Goal: Task Accomplishment & Management: Use online tool/utility

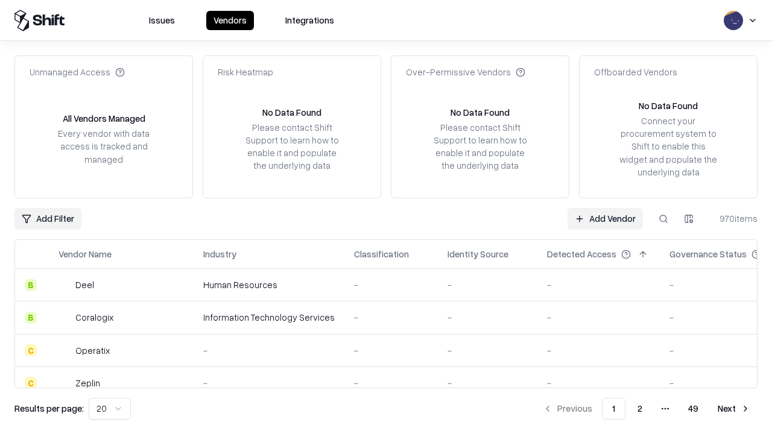
click at [605, 218] on link "Add Vendor" at bounding box center [604, 219] width 75 height 22
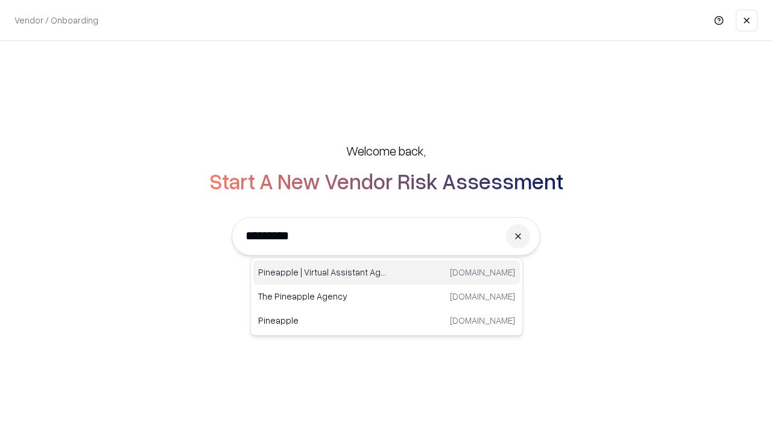
click at [386, 273] on div "Pineapple | Virtual Assistant Agency [DOMAIN_NAME]" at bounding box center [386, 272] width 266 height 24
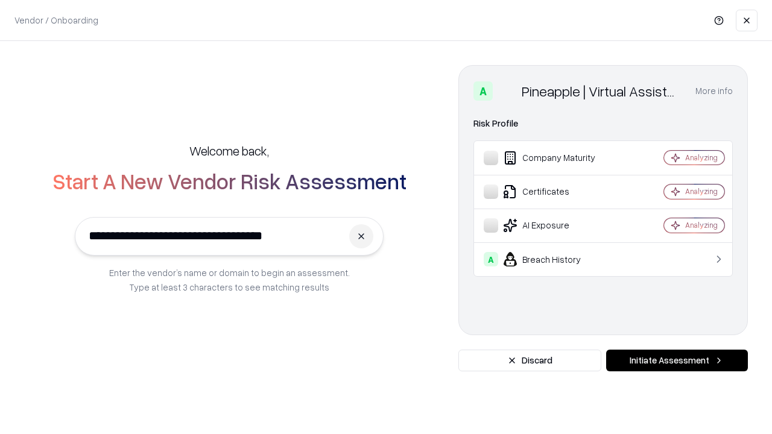
type input "**********"
click at [676, 361] on button "Initiate Assessment" at bounding box center [677, 361] width 142 height 22
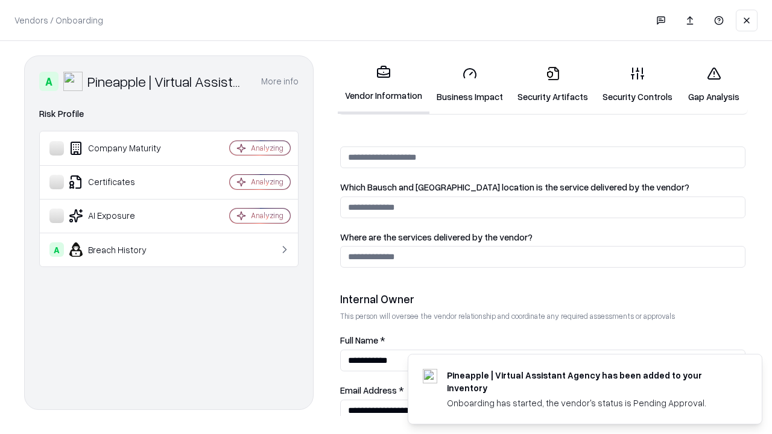
scroll to position [625, 0]
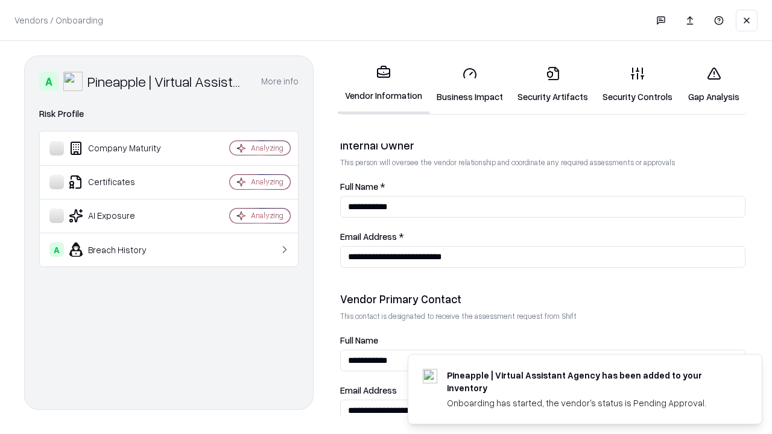
click at [470, 84] on link "Business Impact" at bounding box center [469, 85] width 81 height 56
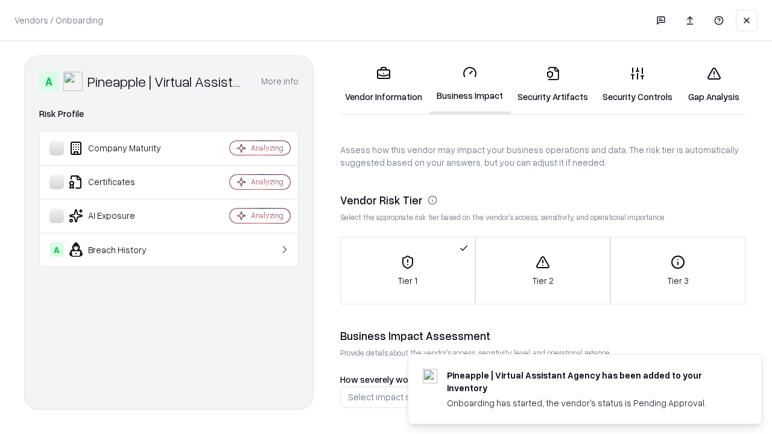
click at [552, 84] on link "Security Artifacts" at bounding box center [552, 85] width 85 height 56
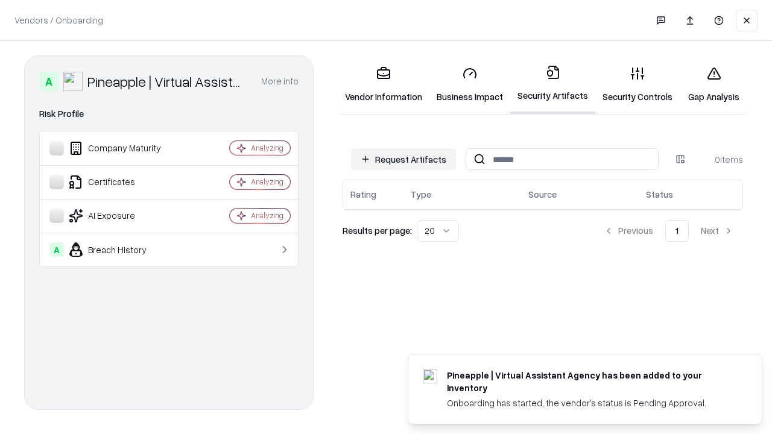
click at [403, 159] on button "Request Artifacts" at bounding box center [403, 159] width 105 height 22
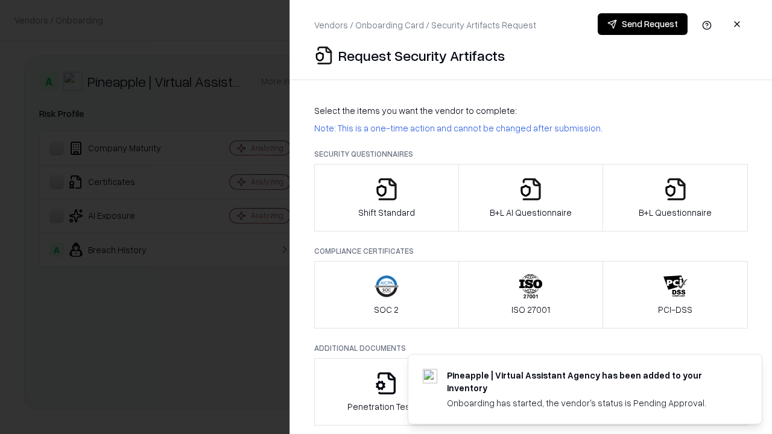
click at [386, 198] on icon "button" at bounding box center [386, 189] width 24 height 24
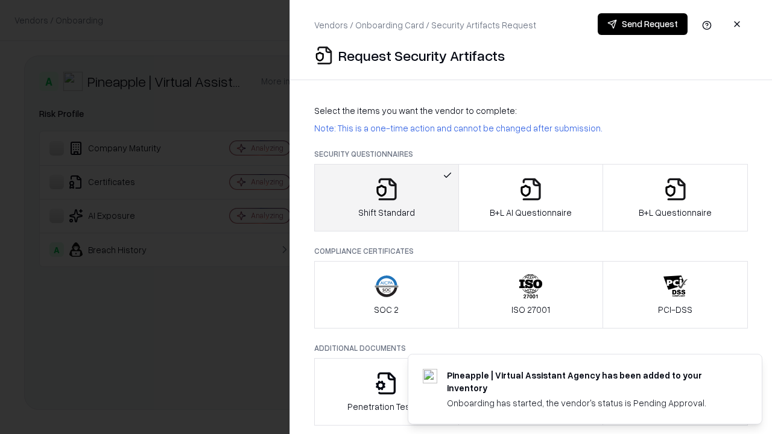
click at [642, 24] on button "Send Request" at bounding box center [642, 24] width 90 height 22
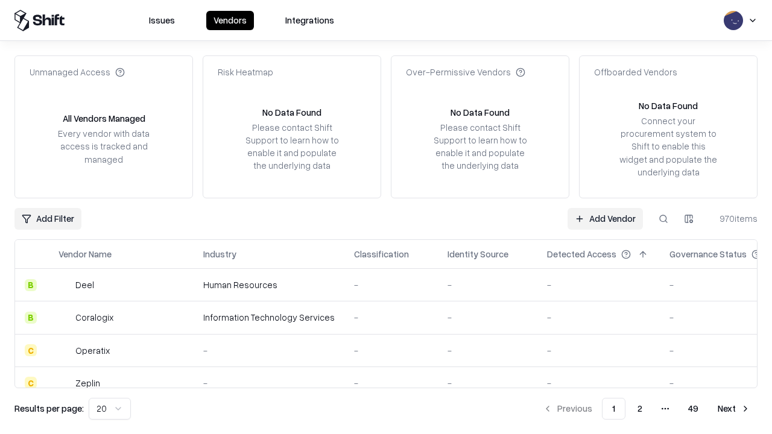
click at [663, 218] on button at bounding box center [663, 219] width 22 height 22
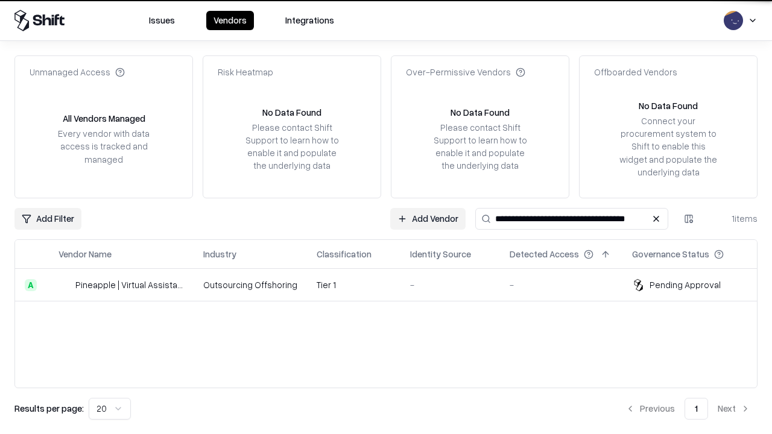
type input "**********"
click at [393, 285] on td "Tier 1" at bounding box center [353, 285] width 93 height 33
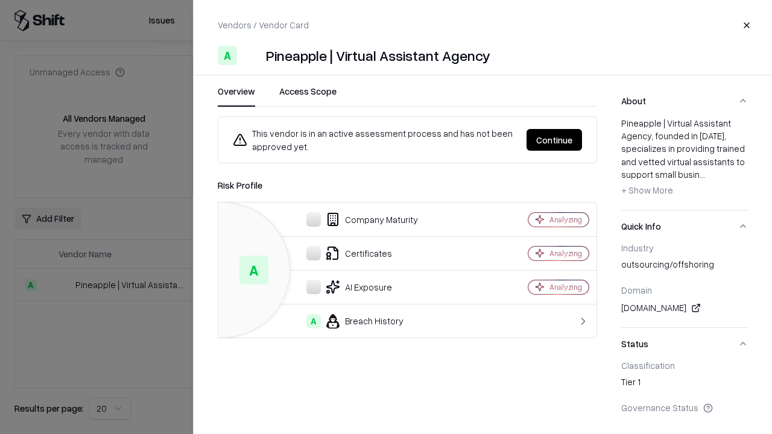
click at [554, 140] on button "Continue" at bounding box center [553, 140] width 55 height 22
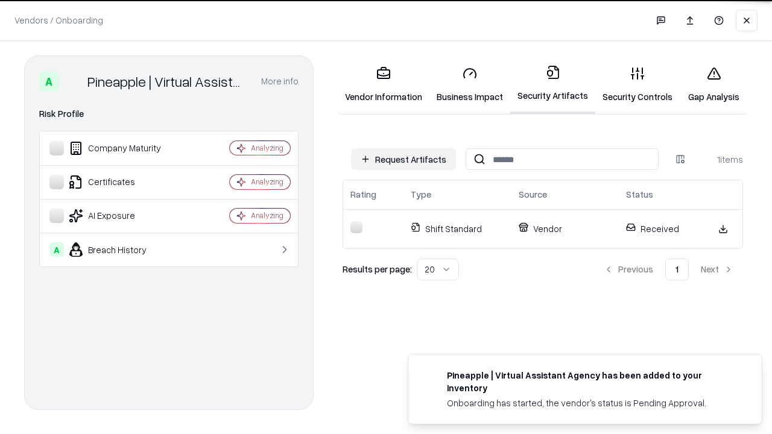
click at [713, 84] on link "Gap Analysis" at bounding box center [713, 85] width 68 height 56
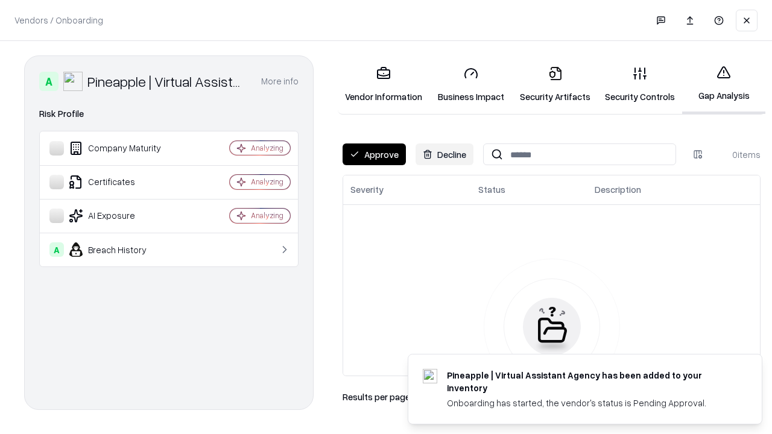
click at [374, 154] on button "Approve" at bounding box center [373, 154] width 63 height 22
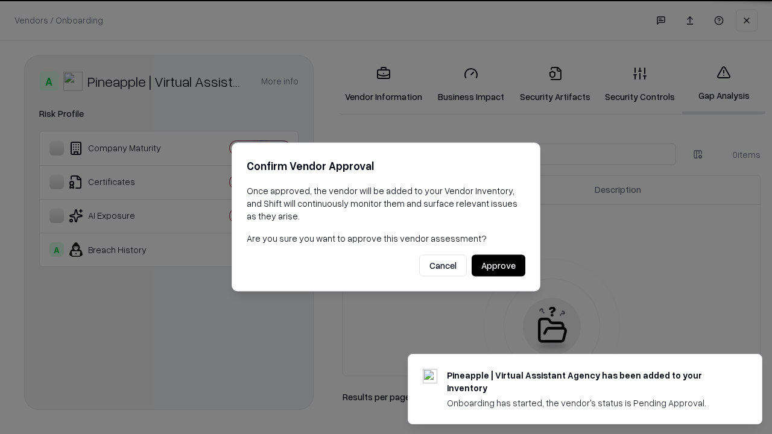
click at [498, 265] on button "Approve" at bounding box center [498, 266] width 54 height 22
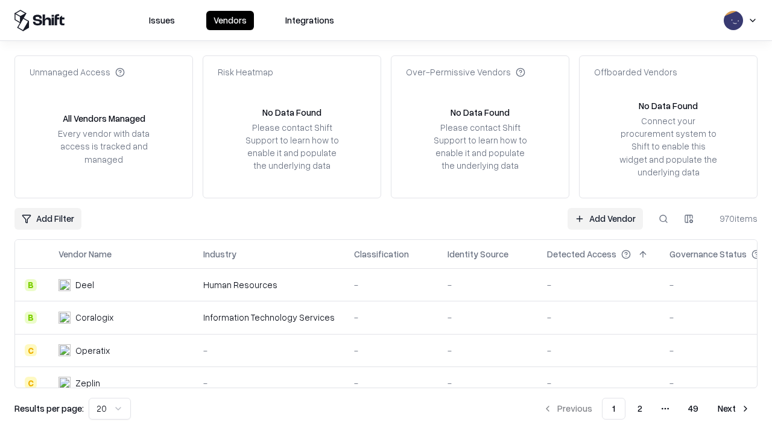
type input "**********"
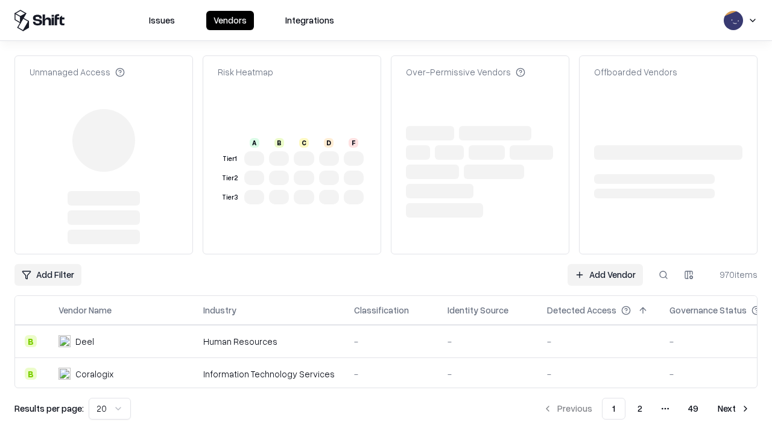
click at [605, 275] on link "Add Vendor" at bounding box center [604, 275] width 75 height 22
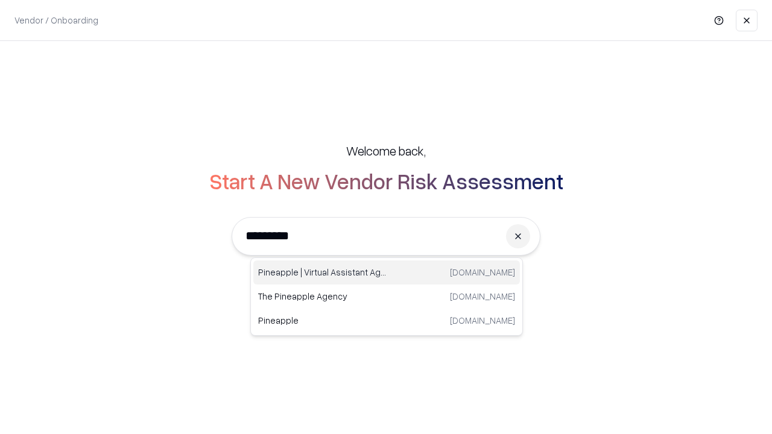
click at [386, 273] on div "Pineapple | Virtual Assistant Agency [DOMAIN_NAME]" at bounding box center [386, 272] width 266 height 24
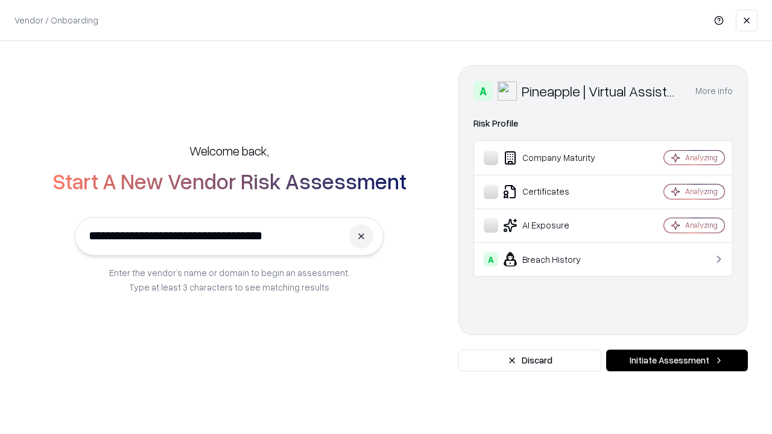
type input "**********"
click at [676, 361] on button "Initiate Assessment" at bounding box center [677, 361] width 142 height 22
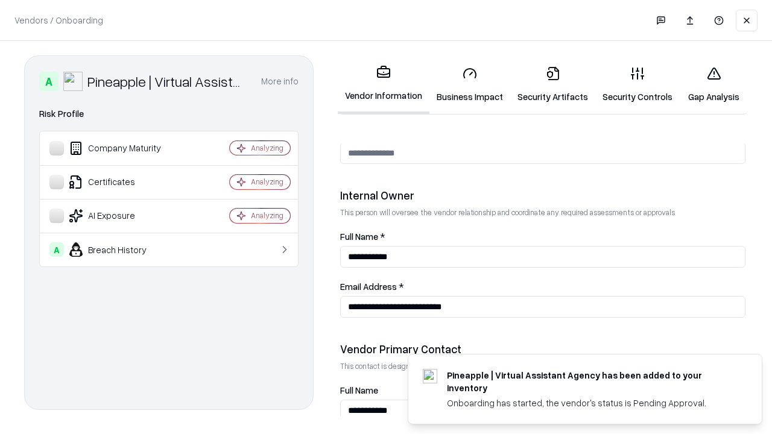
scroll to position [625, 0]
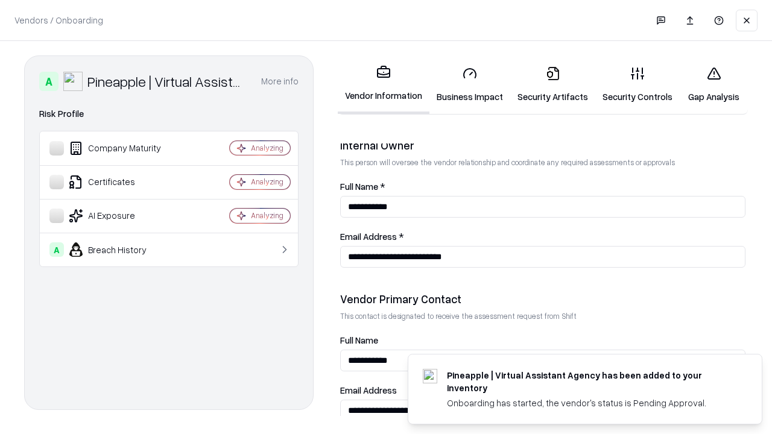
click at [713, 84] on link "Gap Analysis" at bounding box center [713, 85] width 68 height 56
